Goal: Navigation & Orientation: Find specific page/section

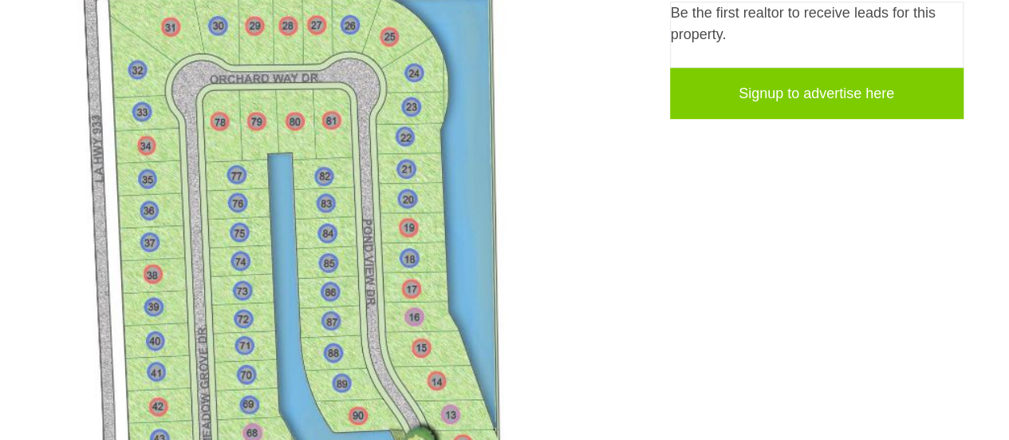
scroll to position [386, 0]
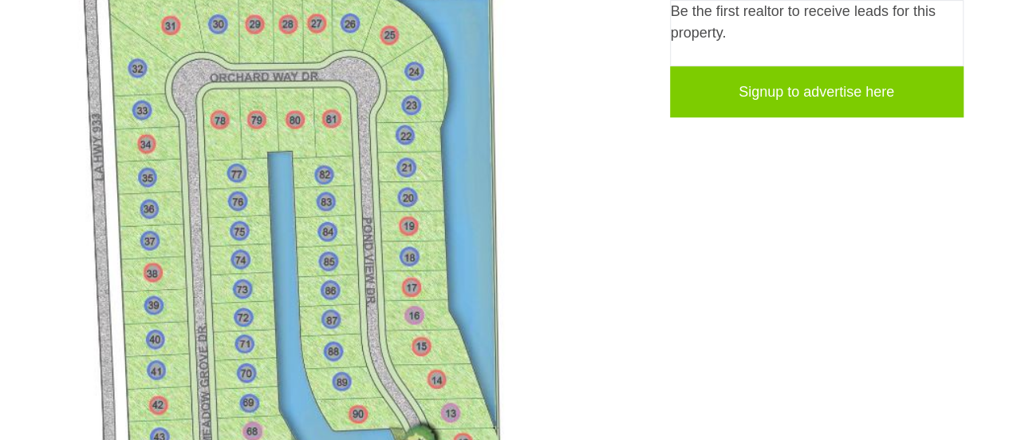
click at [140, 337] on img at bounding box center [342, 408] width 592 height 894
click at [167, 340] on img at bounding box center [342, 408] width 592 height 894
click at [164, 335] on img at bounding box center [342, 408] width 592 height 894
click at [152, 335] on img at bounding box center [342, 408] width 592 height 894
click at [142, 332] on img at bounding box center [342, 408] width 592 height 894
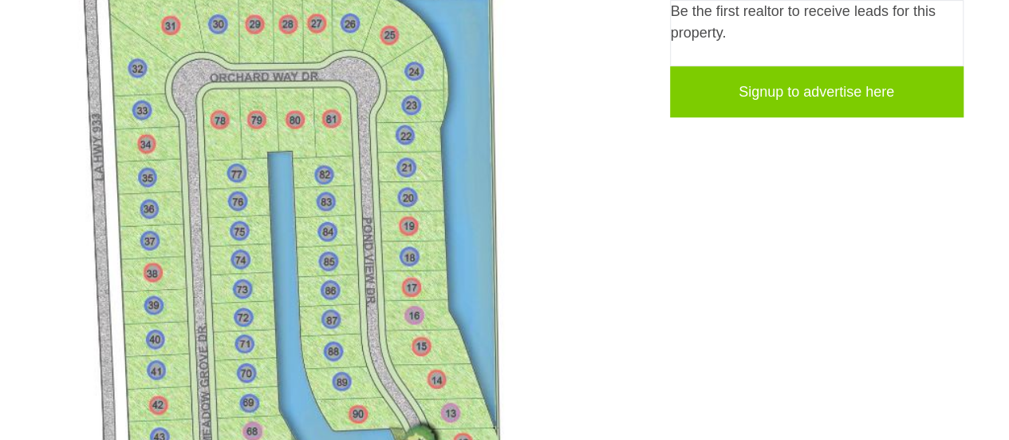
click at [152, 327] on img at bounding box center [342, 408] width 592 height 894
click at [148, 329] on img at bounding box center [342, 408] width 592 height 894
click at [160, 326] on img at bounding box center [342, 408] width 592 height 894
click at [176, 331] on img at bounding box center [342, 408] width 592 height 894
click at [168, 339] on img at bounding box center [342, 408] width 592 height 894
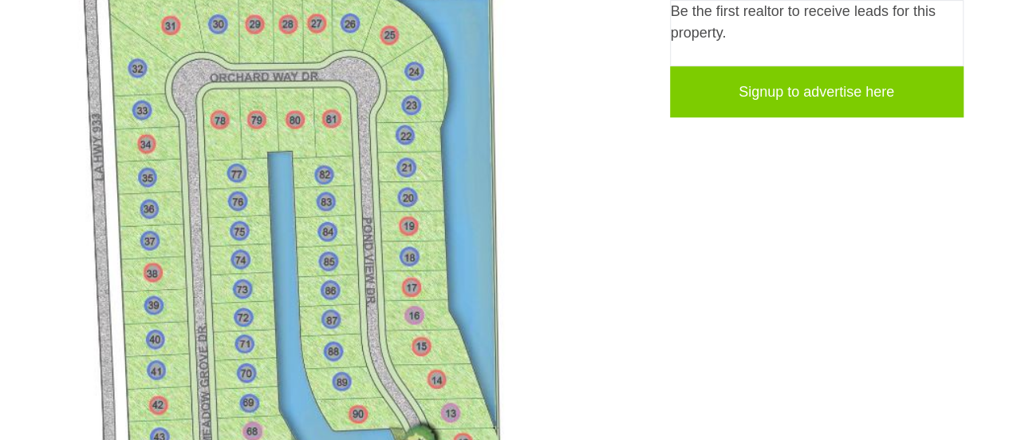
click at [158, 337] on img at bounding box center [342, 408] width 592 height 894
click at [149, 333] on img at bounding box center [342, 408] width 592 height 894
click at [151, 321] on img at bounding box center [342, 408] width 592 height 894
click at [170, 331] on img at bounding box center [342, 408] width 592 height 894
click at [162, 341] on img at bounding box center [342, 408] width 592 height 894
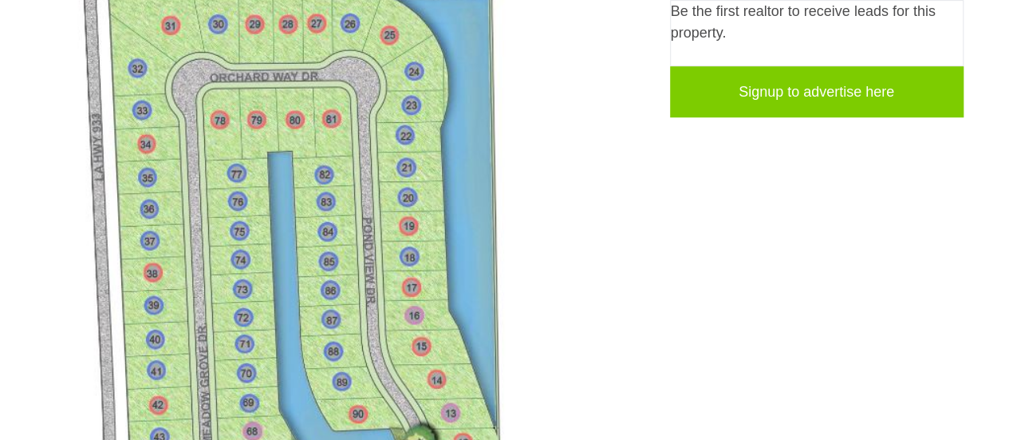
click at [144, 330] on img at bounding box center [342, 408] width 592 height 894
click at [137, 328] on img at bounding box center [342, 408] width 592 height 894
click at [139, 319] on img at bounding box center [342, 408] width 592 height 894
click at [142, 337] on img at bounding box center [342, 408] width 592 height 894
click at [179, 331] on img at bounding box center [342, 408] width 592 height 894
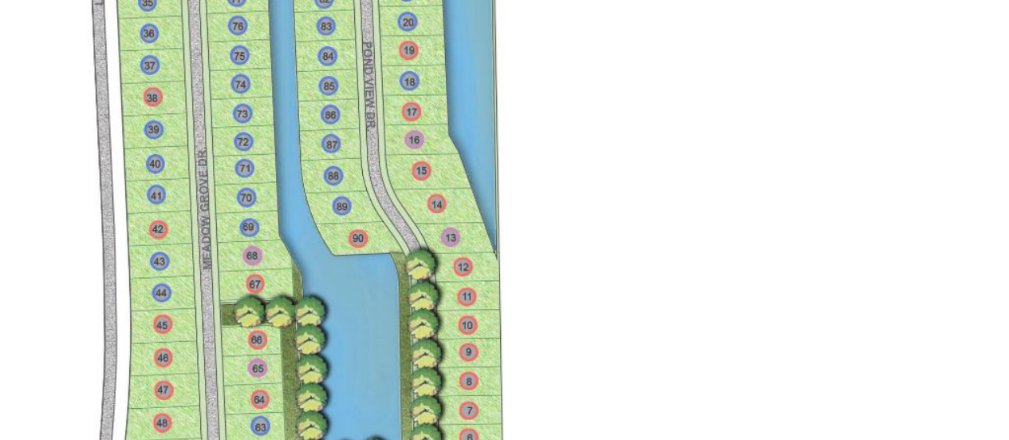
scroll to position [558, 0]
